Goal: Check status: Check status

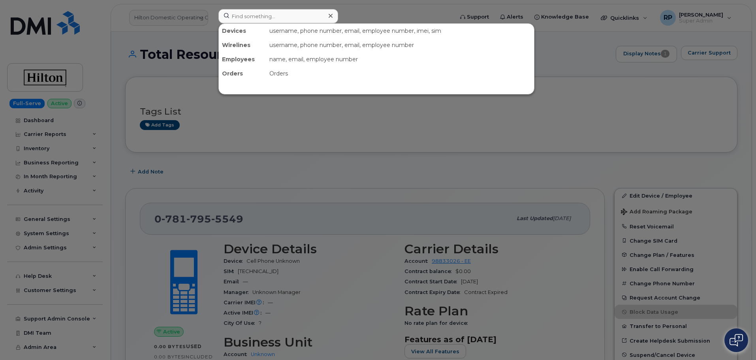
scroll to position [544, 0]
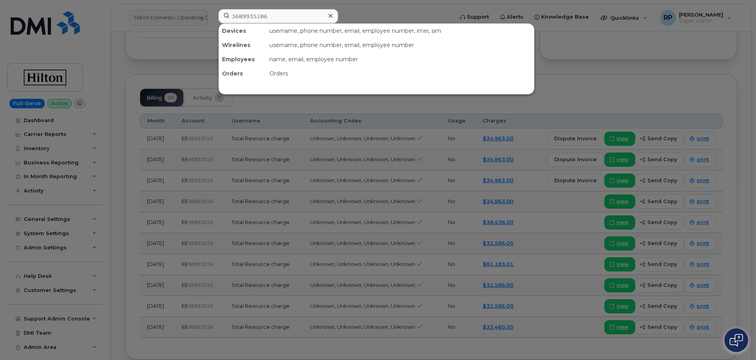
type input "3689935186"
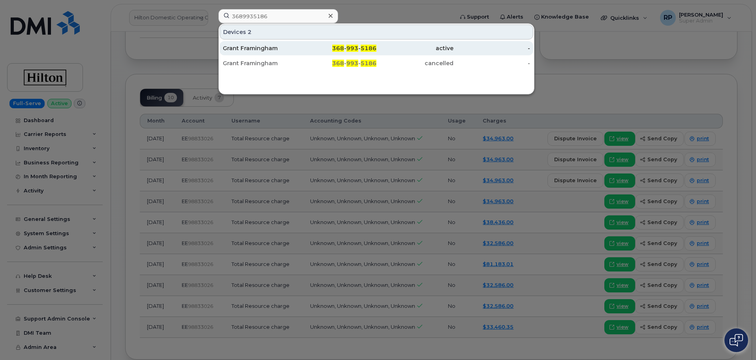
click at [306, 45] on div "368 - 993 - 5186" at bounding box center [338, 48] width 77 height 8
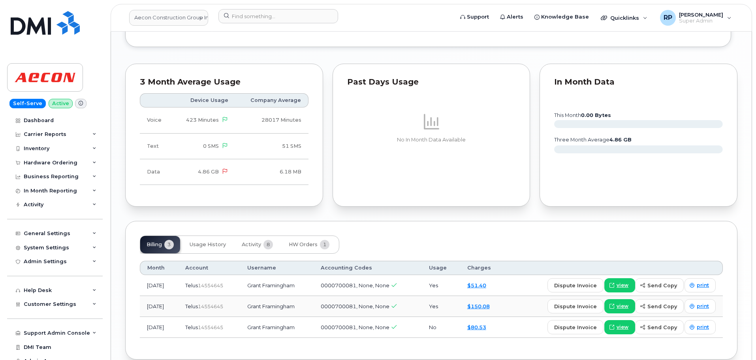
scroll to position [779, 0]
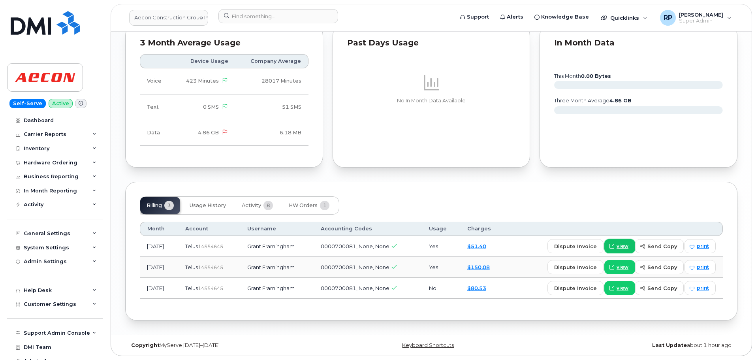
click at [620, 248] on span "view" at bounding box center [622, 245] width 12 height 7
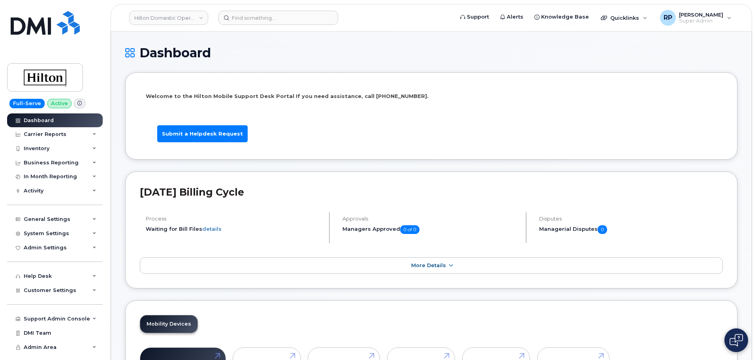
scroll to position [1151, 0]
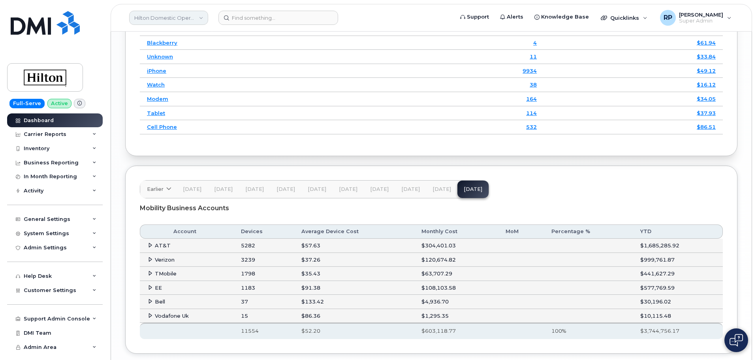
click at [148, 23] on link "Hilton Domestic Operating Company Inc" at bounding box center [168, 18] width 79 height 14
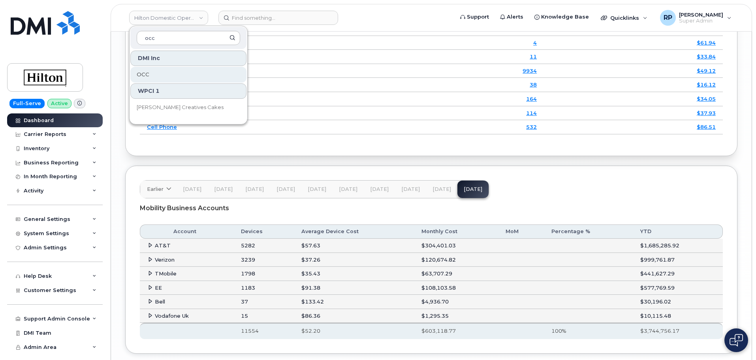
type input "occ"
click at [136, 77] on link "OCC" at bounding box center [188, 75] width 116 height 16
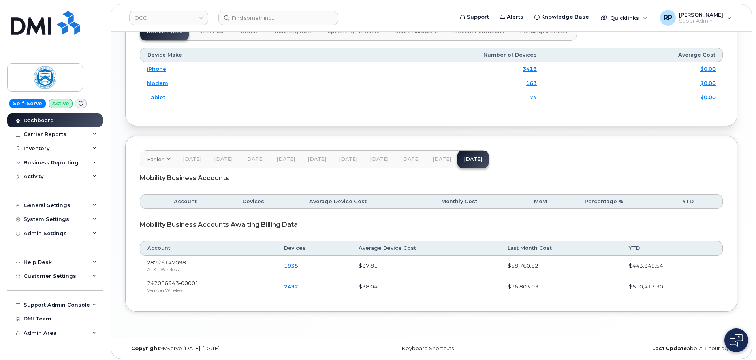
scroll to position [933, 0]
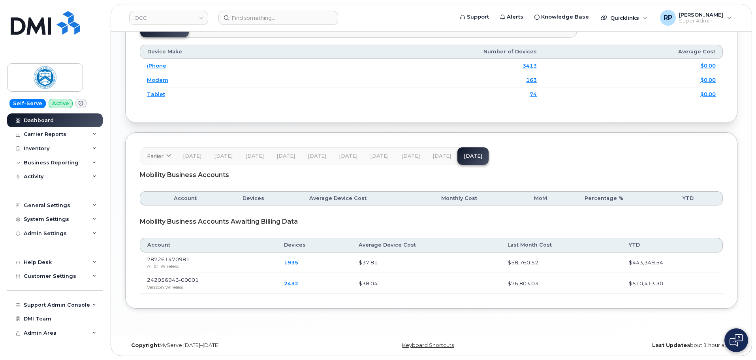
click at [250, 156] on span "Jan 25" at bounding box center [254, 156] width 19 height 6
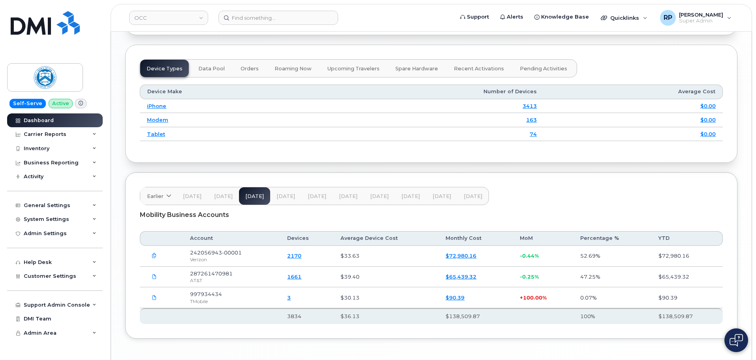
scroll to position [924, 0]
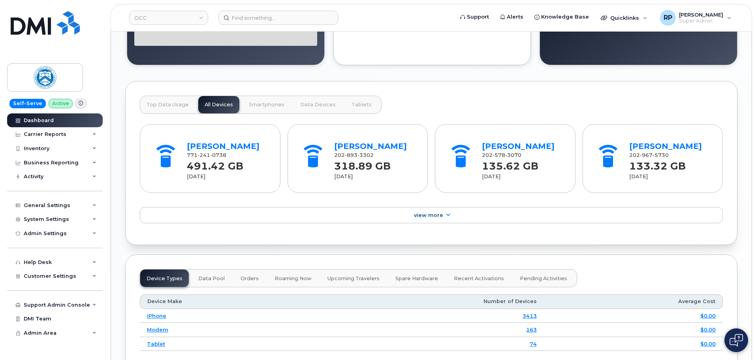
scroll to position [973, 0]
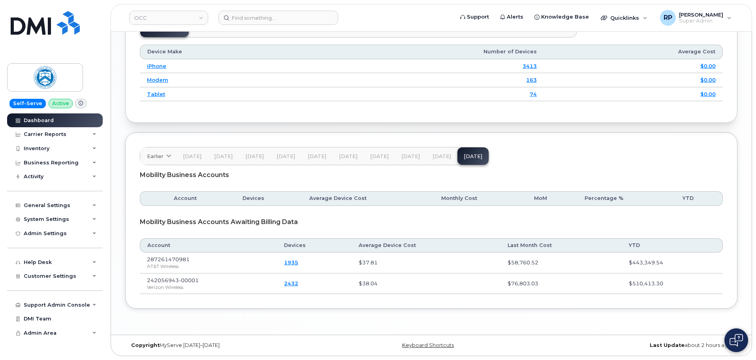
click at [437, 160] on button "[DATE]" at bounding box center [441, 155] width 31 height 17
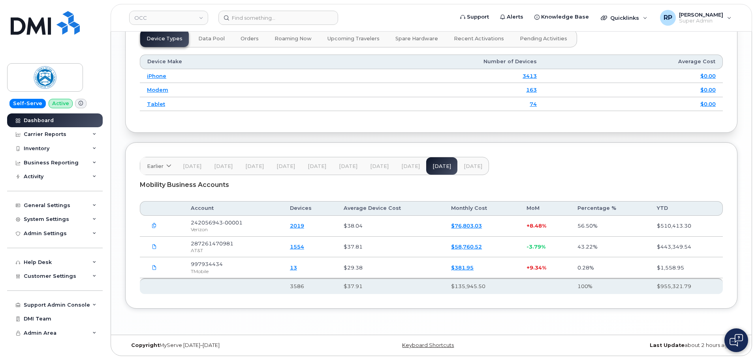
scroll to position [963, 0]
click at [277, 166] on span "[DATE]" at bounding box center [285, 166] width 19 height 6
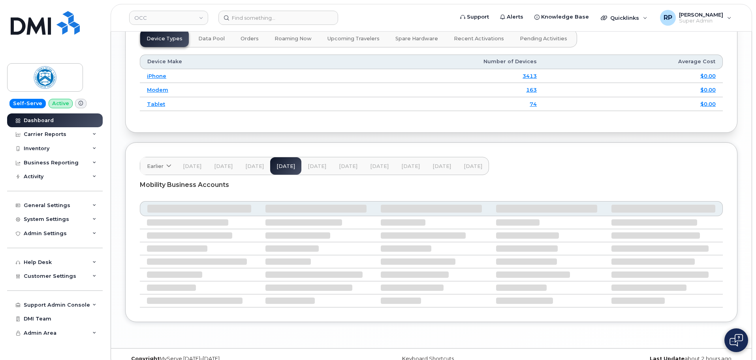
scroll to position [943, 0]
